Goal: Task Accomplishment & Management: Manage account settings

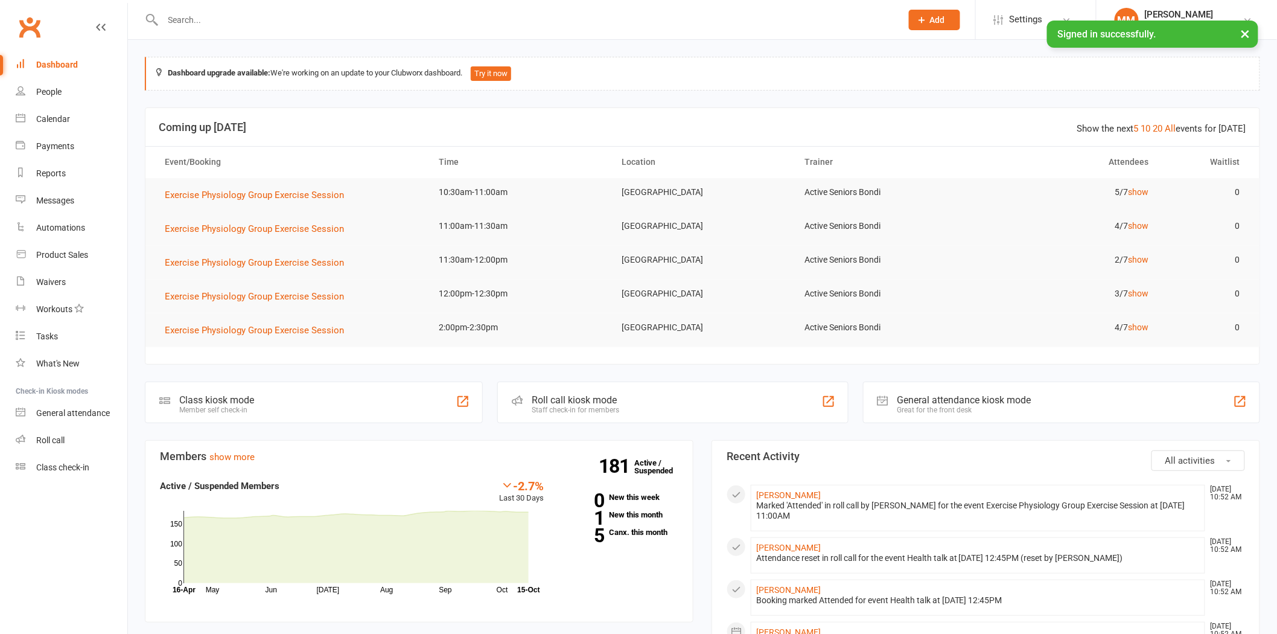
click at [191, 20] on input "text" at bounding box center [526, 19] width 734 height 17
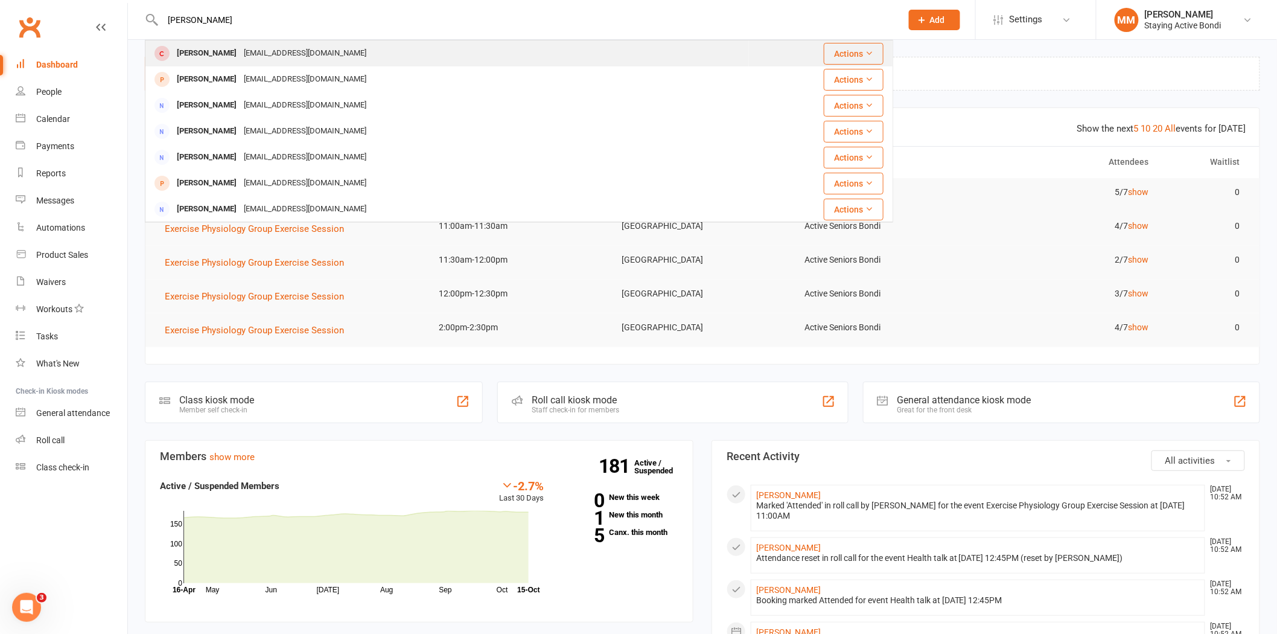
type input "[PERSON_NAME]"
click at [227, 52] on div "[PERSON_NAME]" at bounding box center [206, 54] width 67 height 18
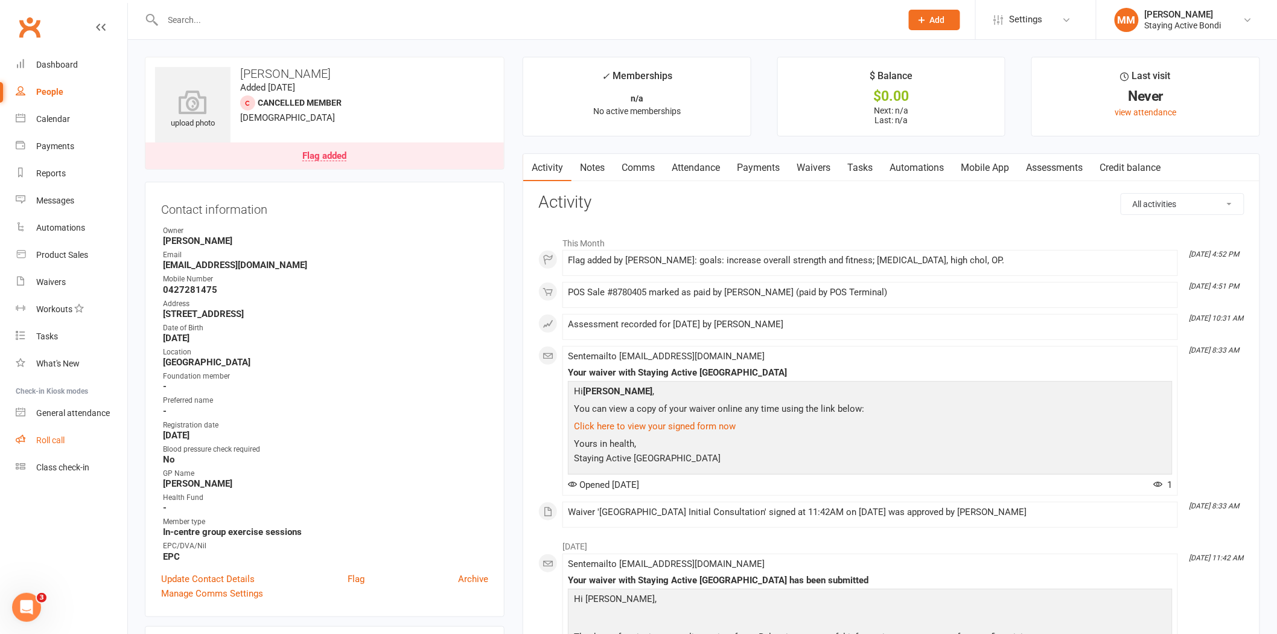
click at [56, 433] on link "Roll call" at bounding box center [72, 440] width 112 height 27
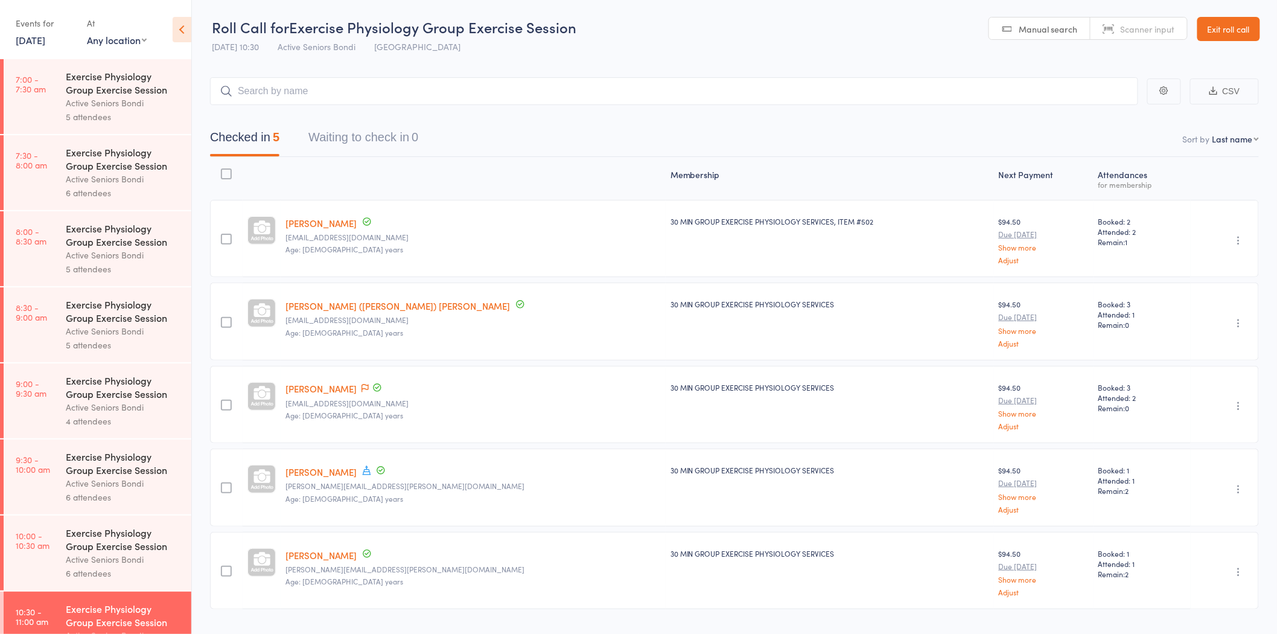
click at [1221, 30] on link "Exit roll call" at bounding box center [1229, 29] width 63 height 24
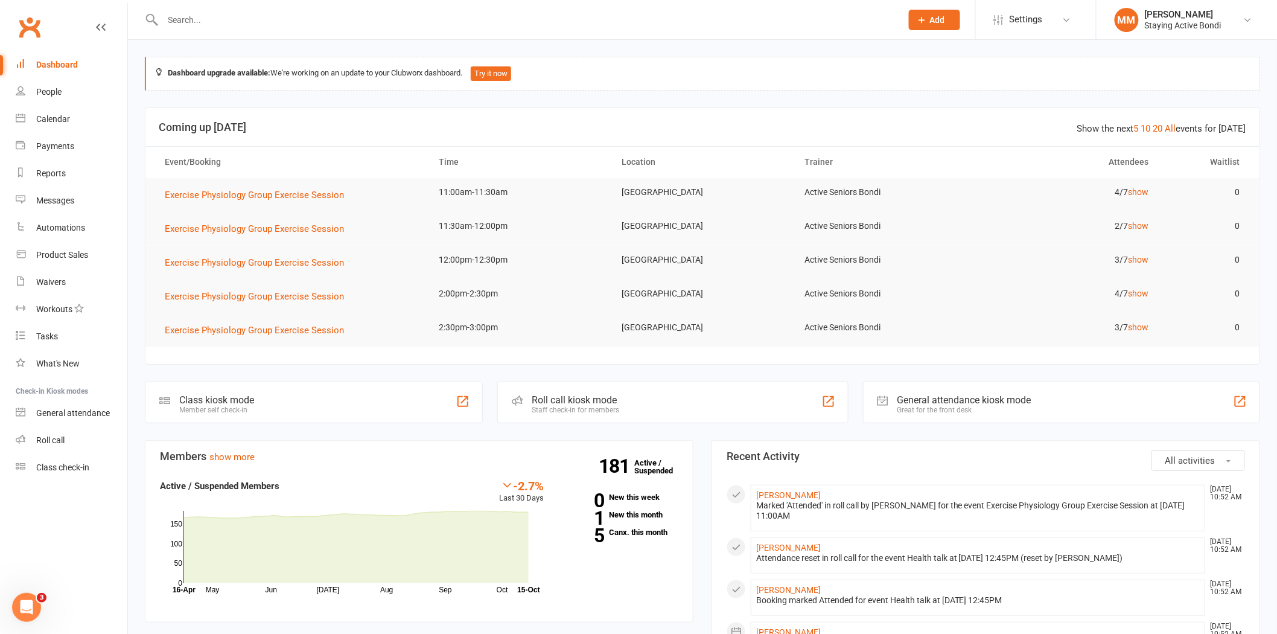
click at [179, 21] on input "text" at bounding box center [526, 19] width 734 height 17
type input "[PERSON_NAME]"
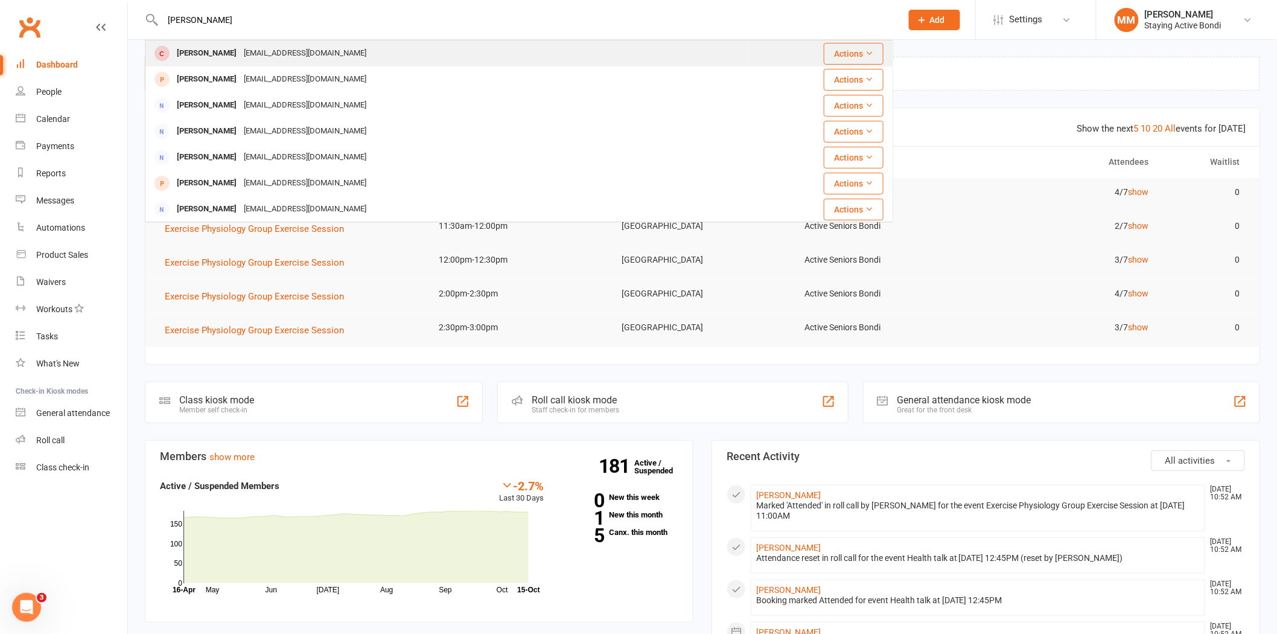
click at [231, 49] on div "[PERSON_NAME]" at bounding box center [206, 54] width 67 height 18
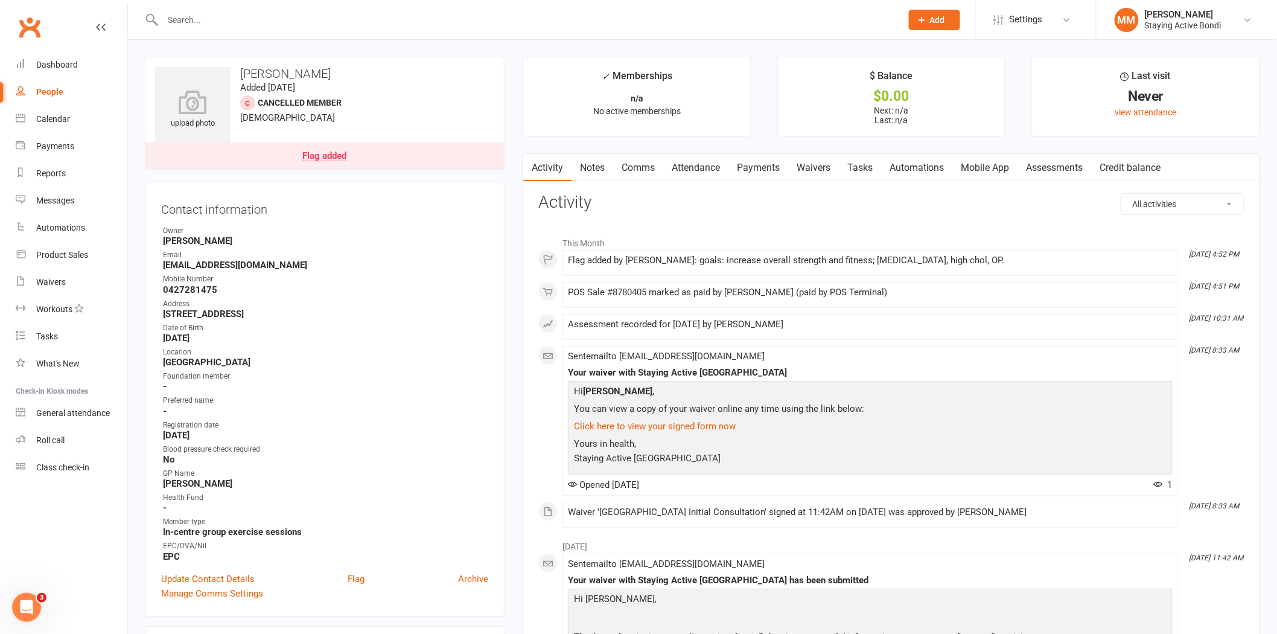
click at [696, 168] on link "Attendance" at bounding box center [695, 168] width 65 height 28
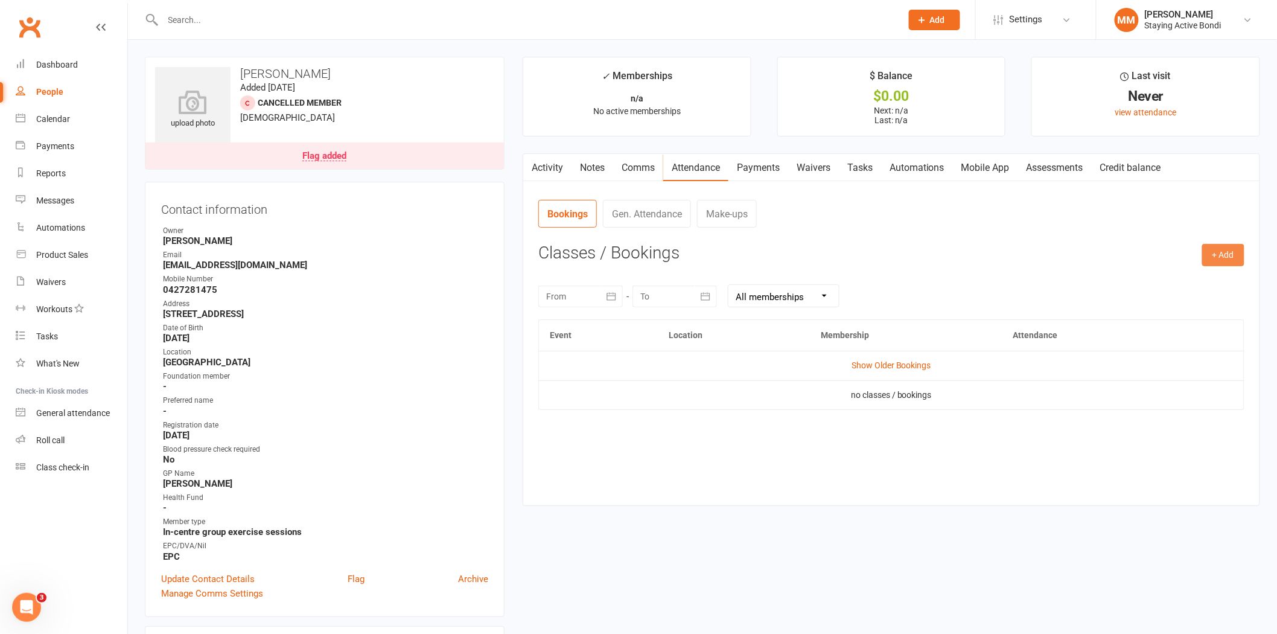
click at [1222, 249] on button "+ Add" at bounding box center [1224, 255] width 42 height 22
click at [1166, 284] on link "Book Event" at bounding box center [1185, 282] width 120 height 24
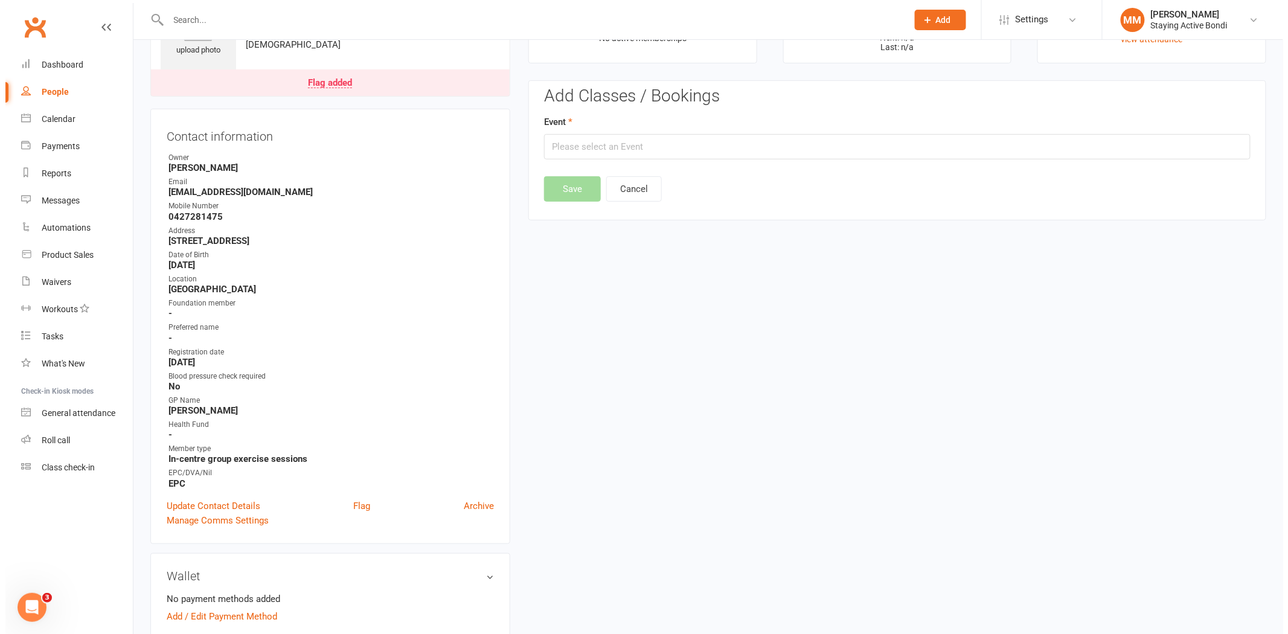
scroll to position [92, 0]
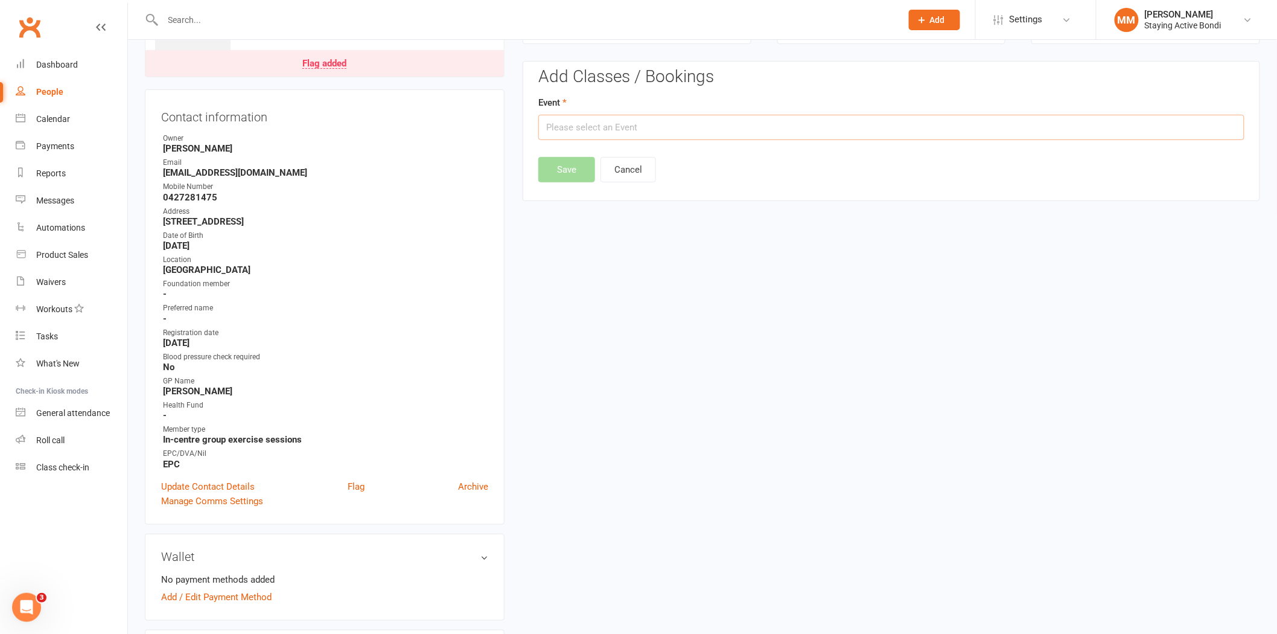
click at [551, 127] on input "text" at bounding box center [891, 127] width 706 height 25
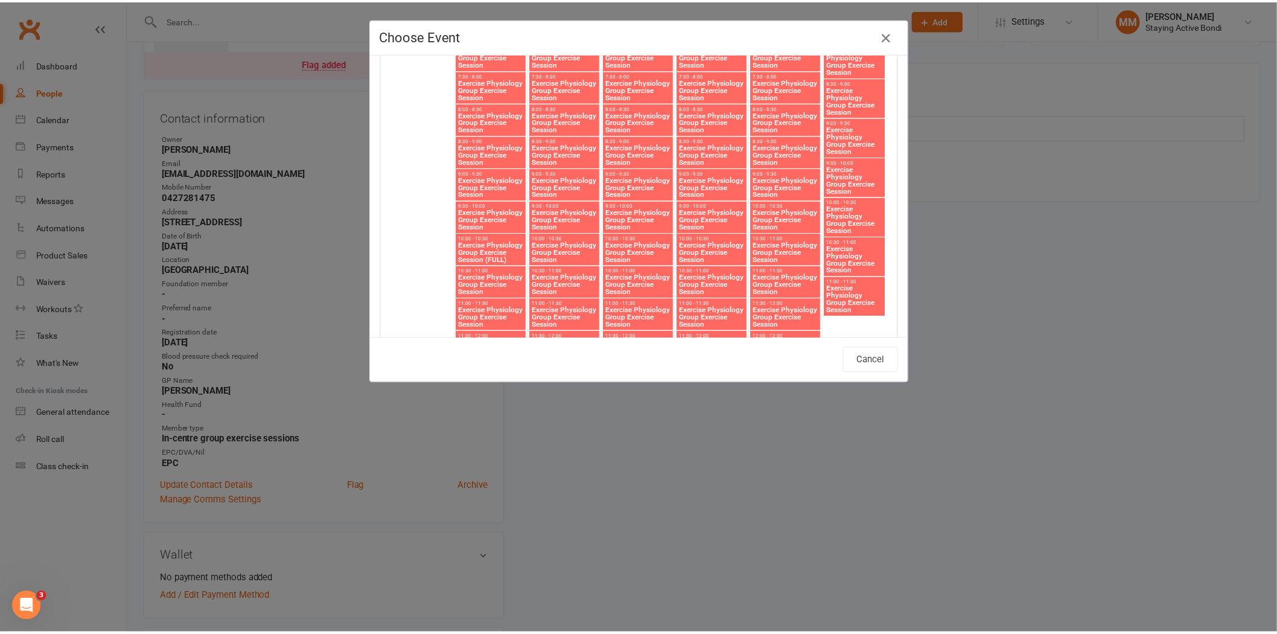
scroll to position [1695, 0]
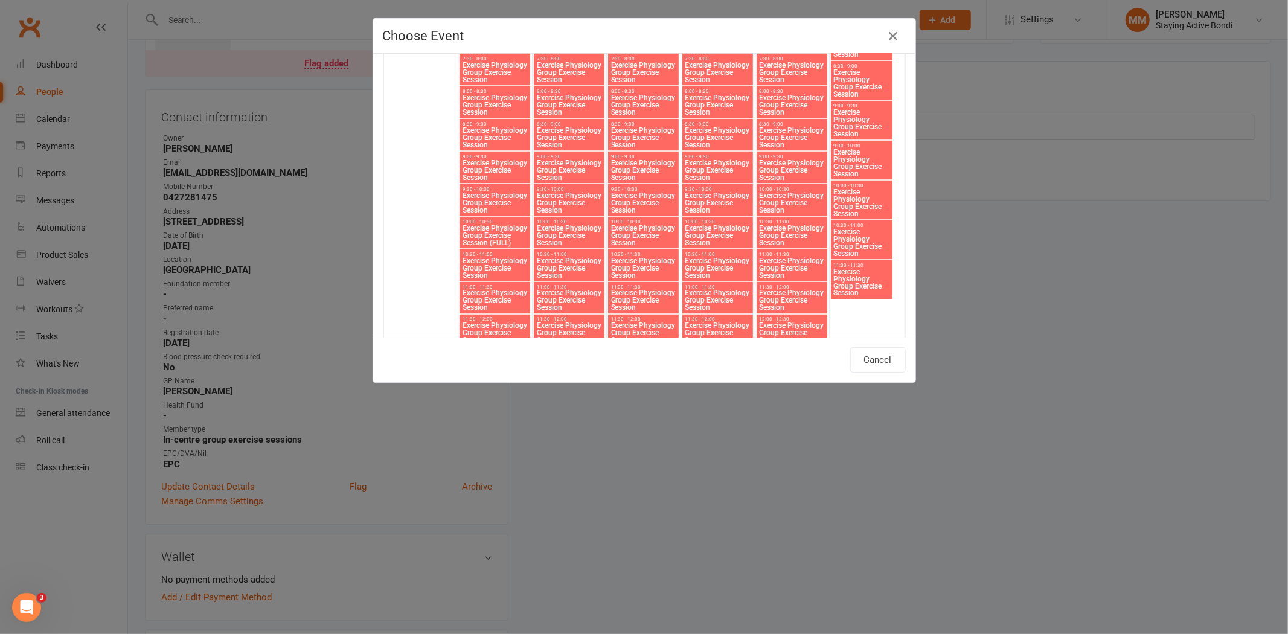
click at [636, 261] on span "Exercise Physiology Group Exercise Session" at bounding box center [643, 268] width 66 height 22
type input "Exercise Physiology Group Exercise Session - Oct 22, 2025 10:30:00 AM"
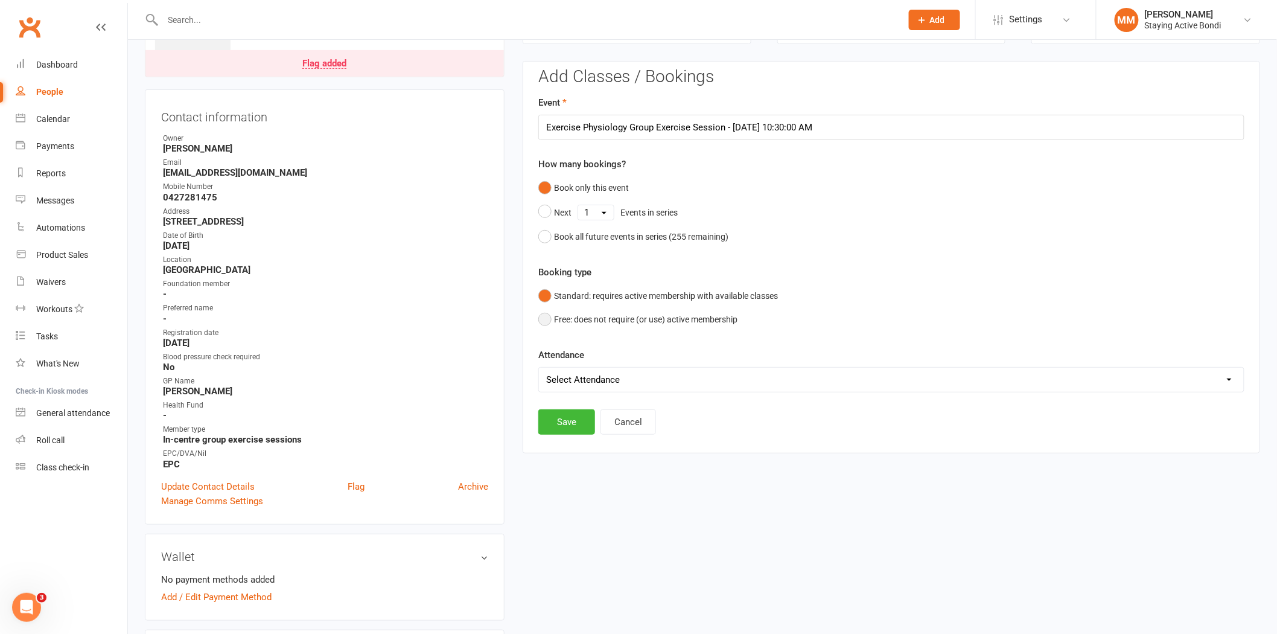
click at [548, 319] on button "Free: does not require (or use) active membership" at bounding box center [637, 319] width 199 height 23
click at [563, 423] on button "Save" at bounding box center [566, 421] width 57 height 25
